Goal: Transaction & Acquisition: Purchase product/service

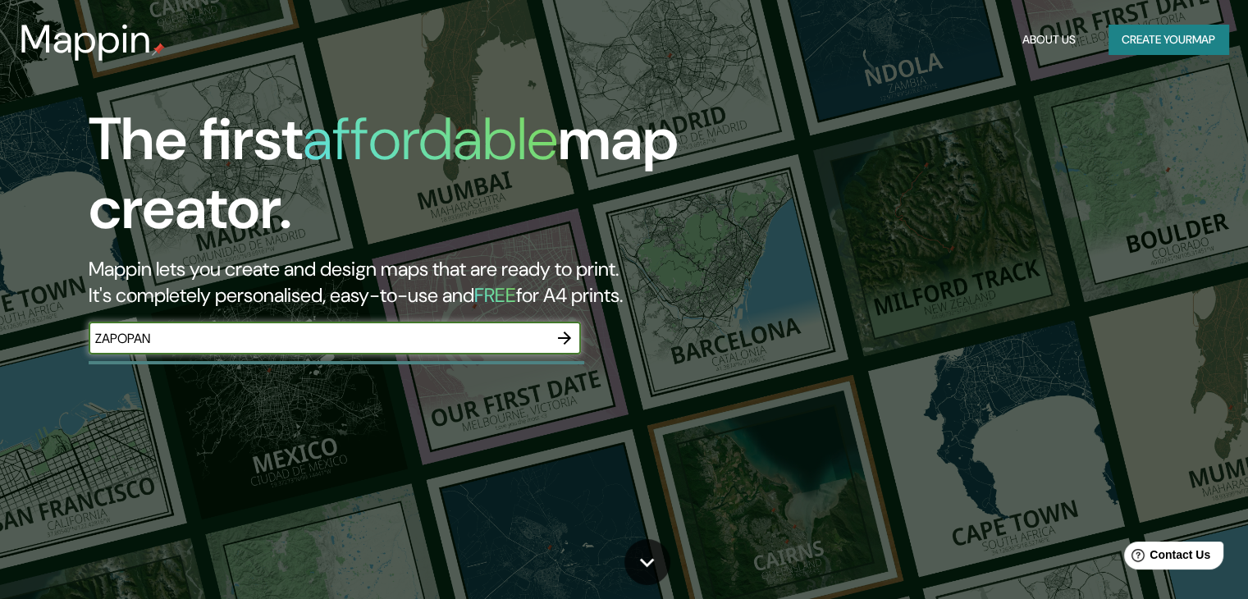
type input "ZAPOPAN"
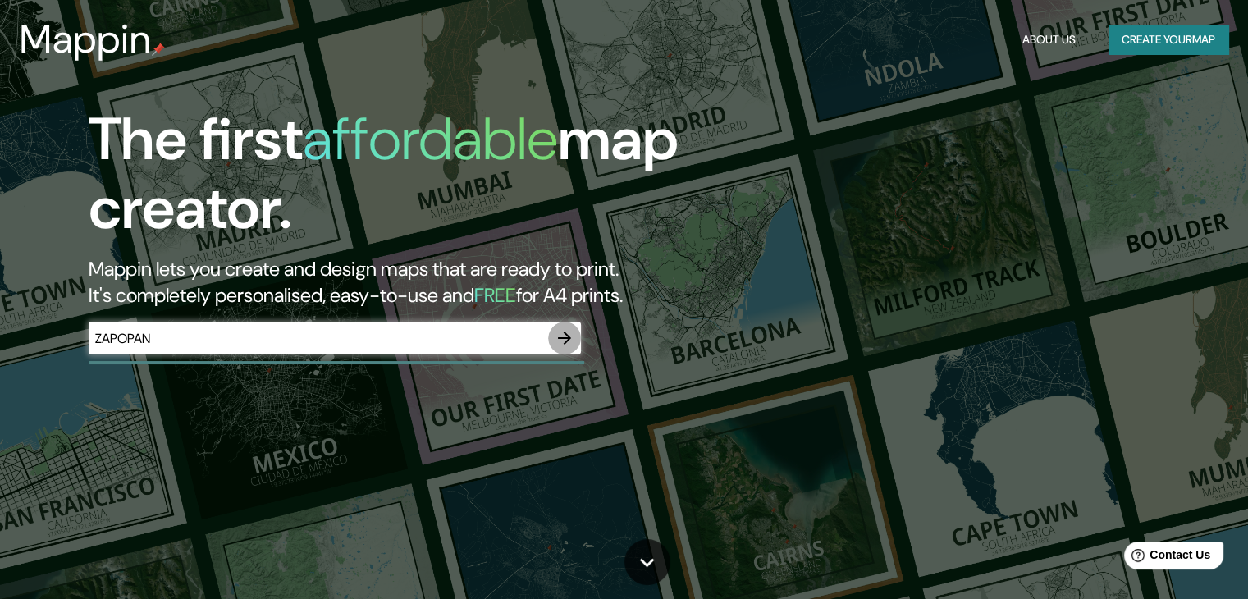
click at [574, 337] on icon "button" at bounding box center [565, 338] width 20 height 20
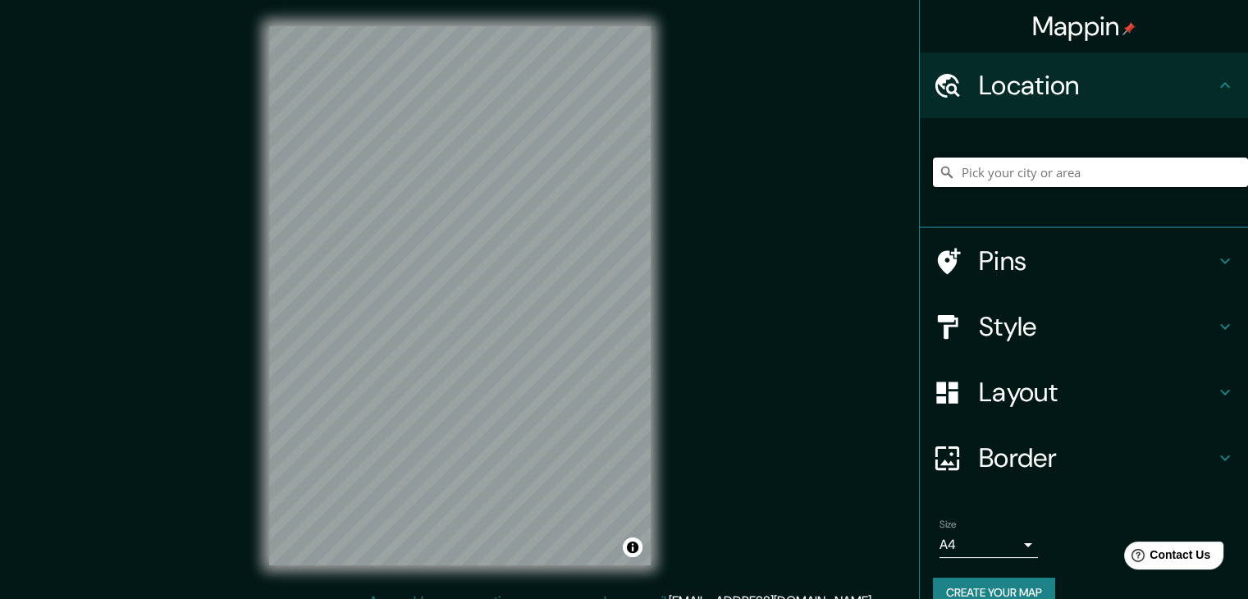
click at [1010, 171] on input "Pick your city or area" at bounding box center [1090, 173] width 315 height 30
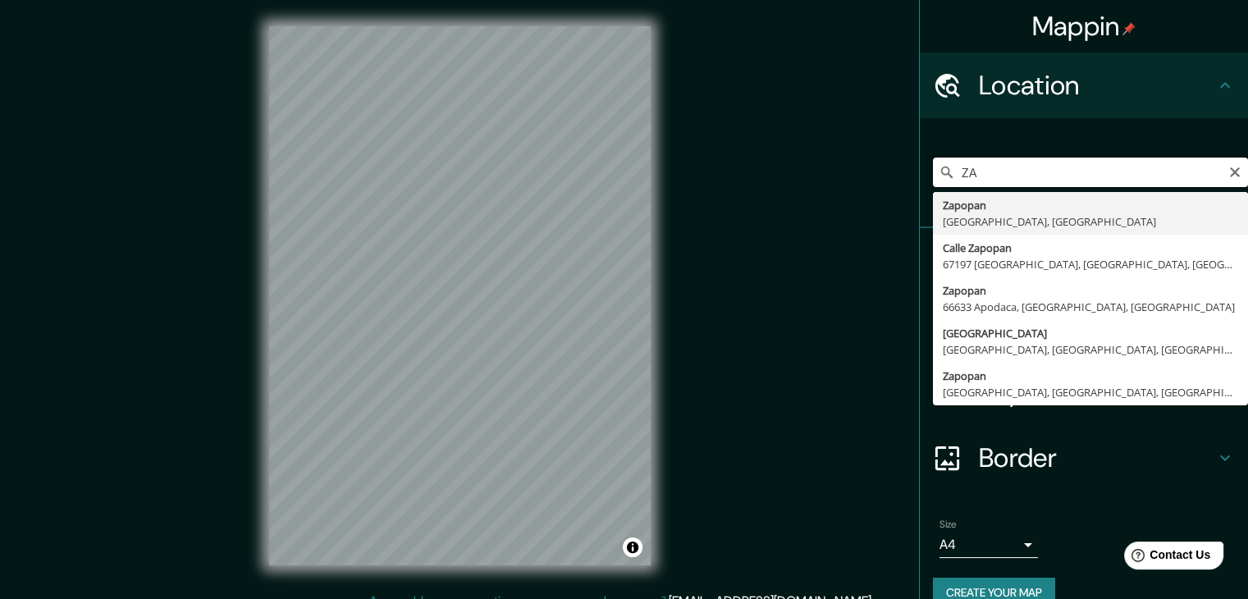
type input "Z"
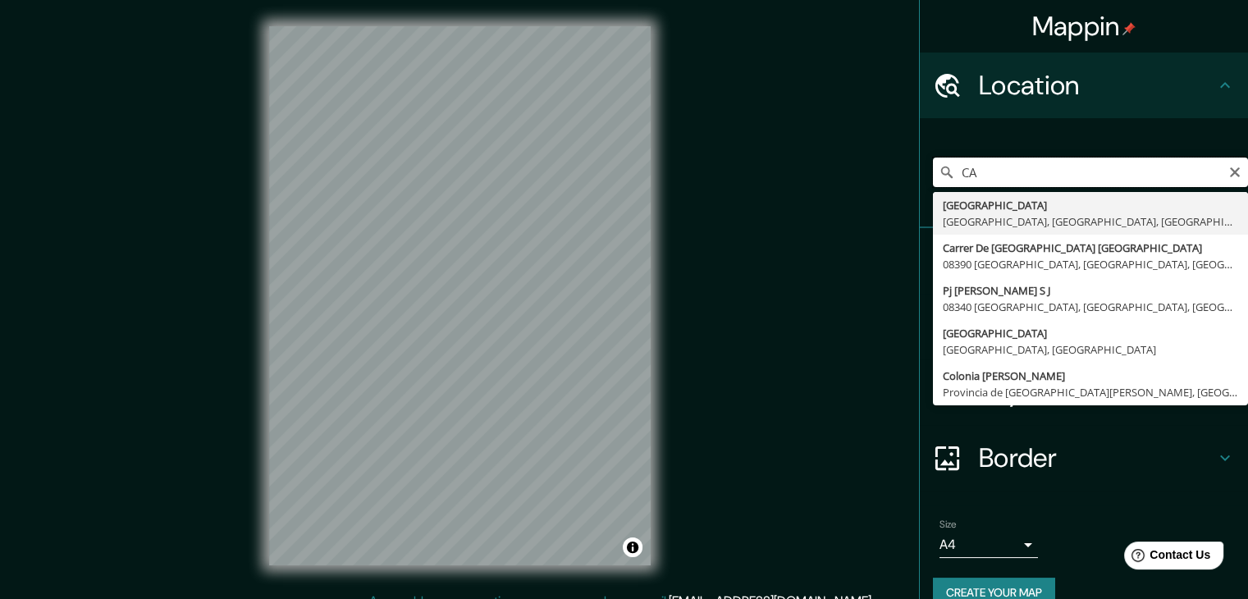
type input "C"
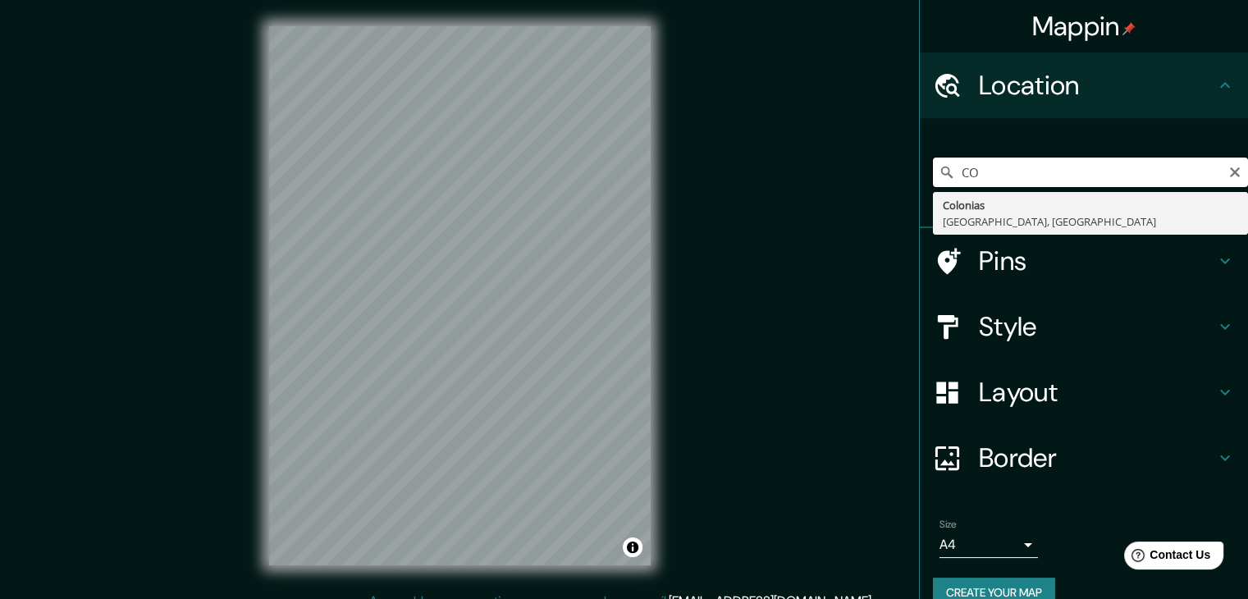
type input "C"
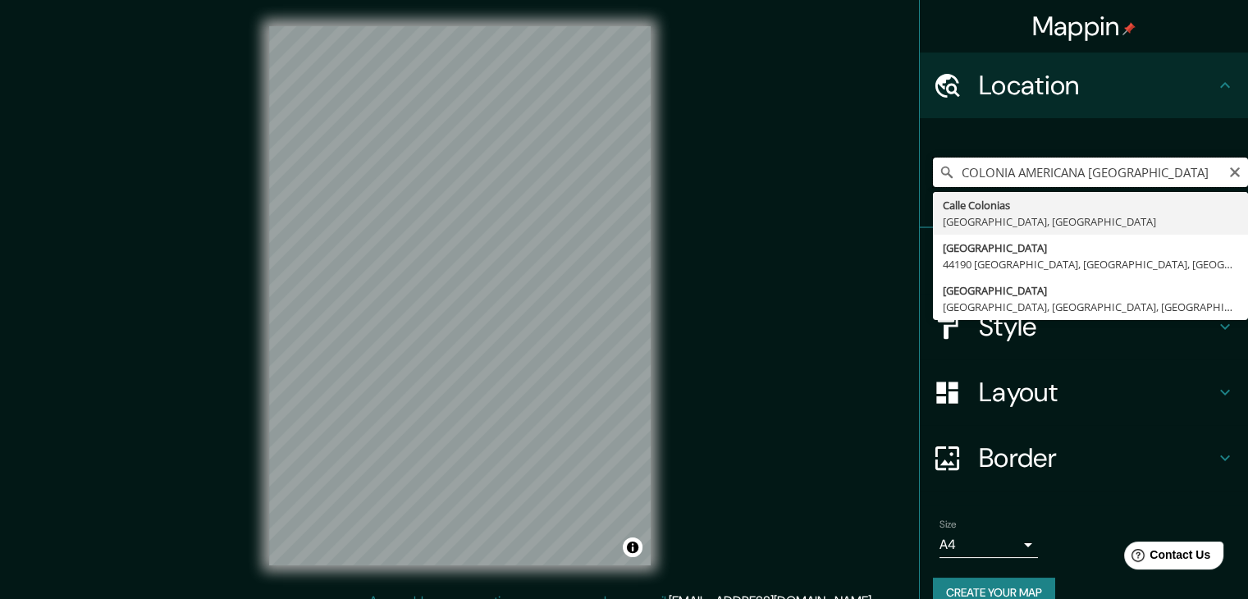
type input "COLONIA AMERICANA [GEOGRAPHIC_DATA]"
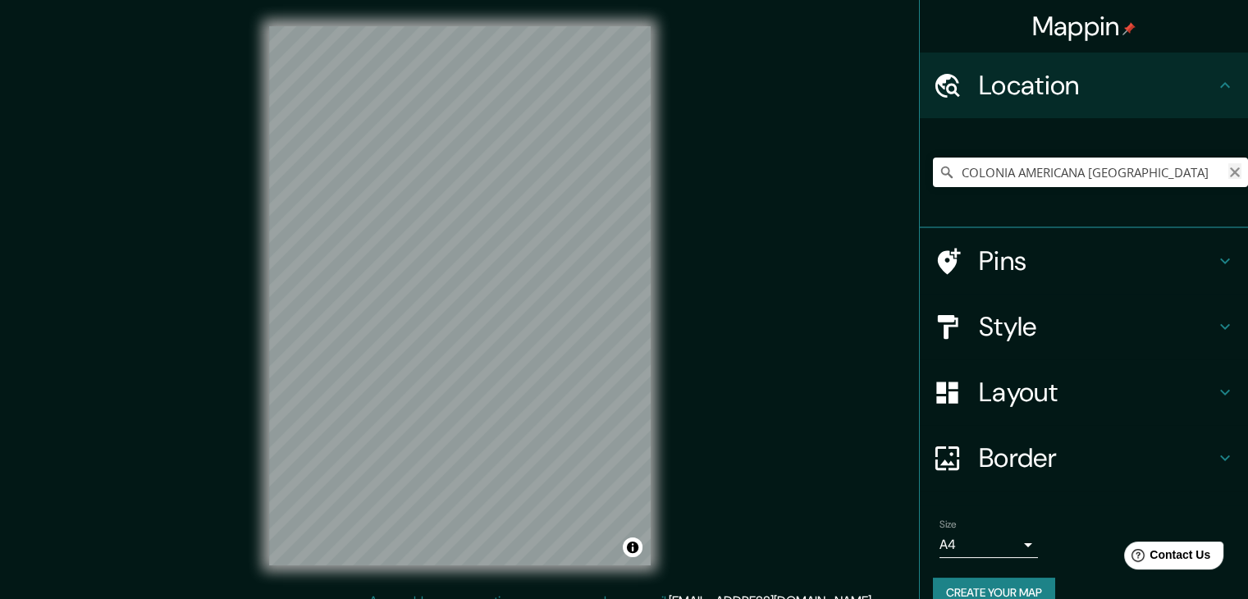
click at [1230, 172] on icon "Clear" at bounding box center [1235, 172] width 10 height 10
